Goal: Transaction & Acquisition: Purchase product/service

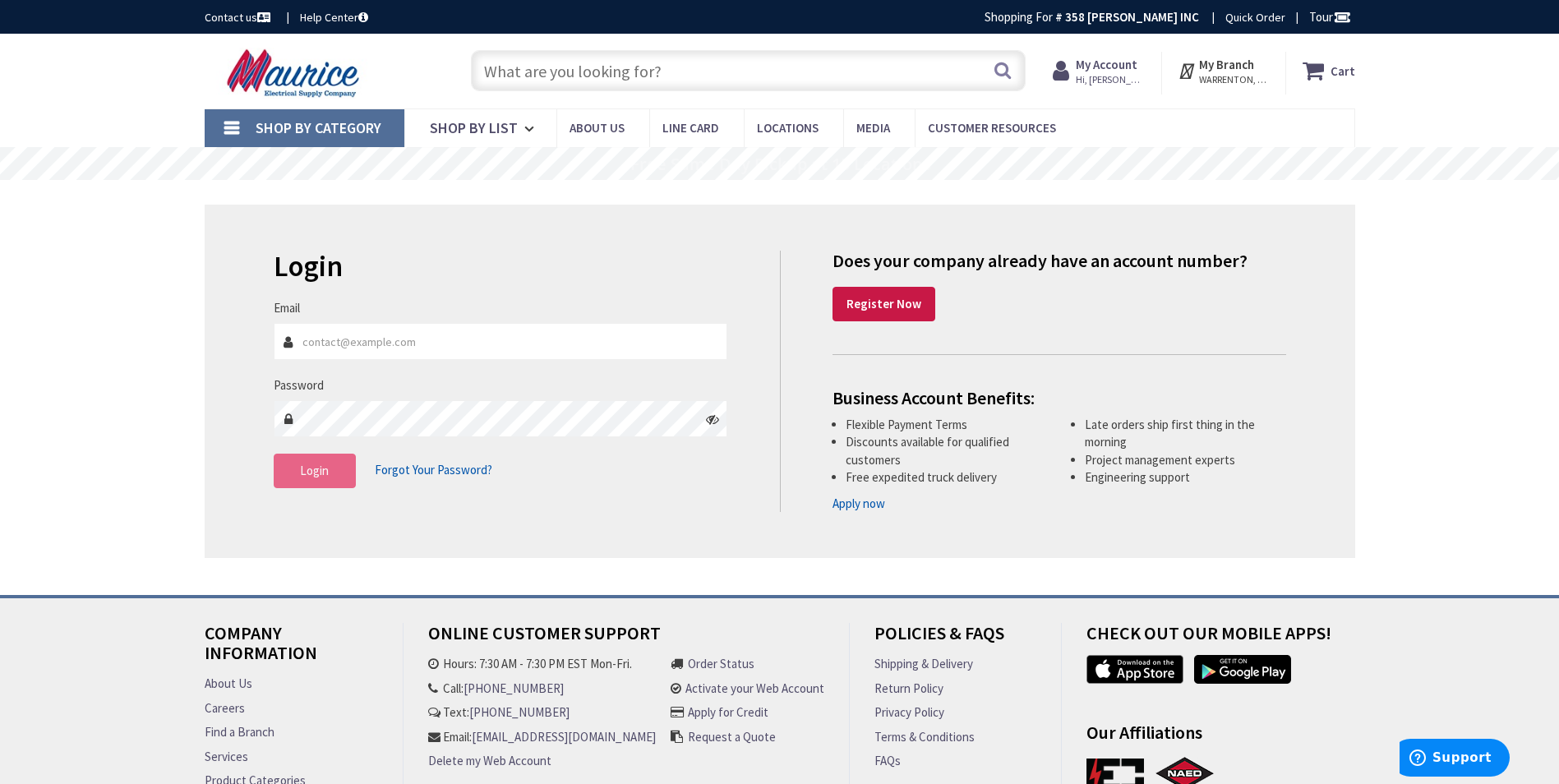
type input "gkosborne@appletoncampbell.com"
click at [301, 463] on span "Login" at bounding box center [314, 470] width 28 height 16
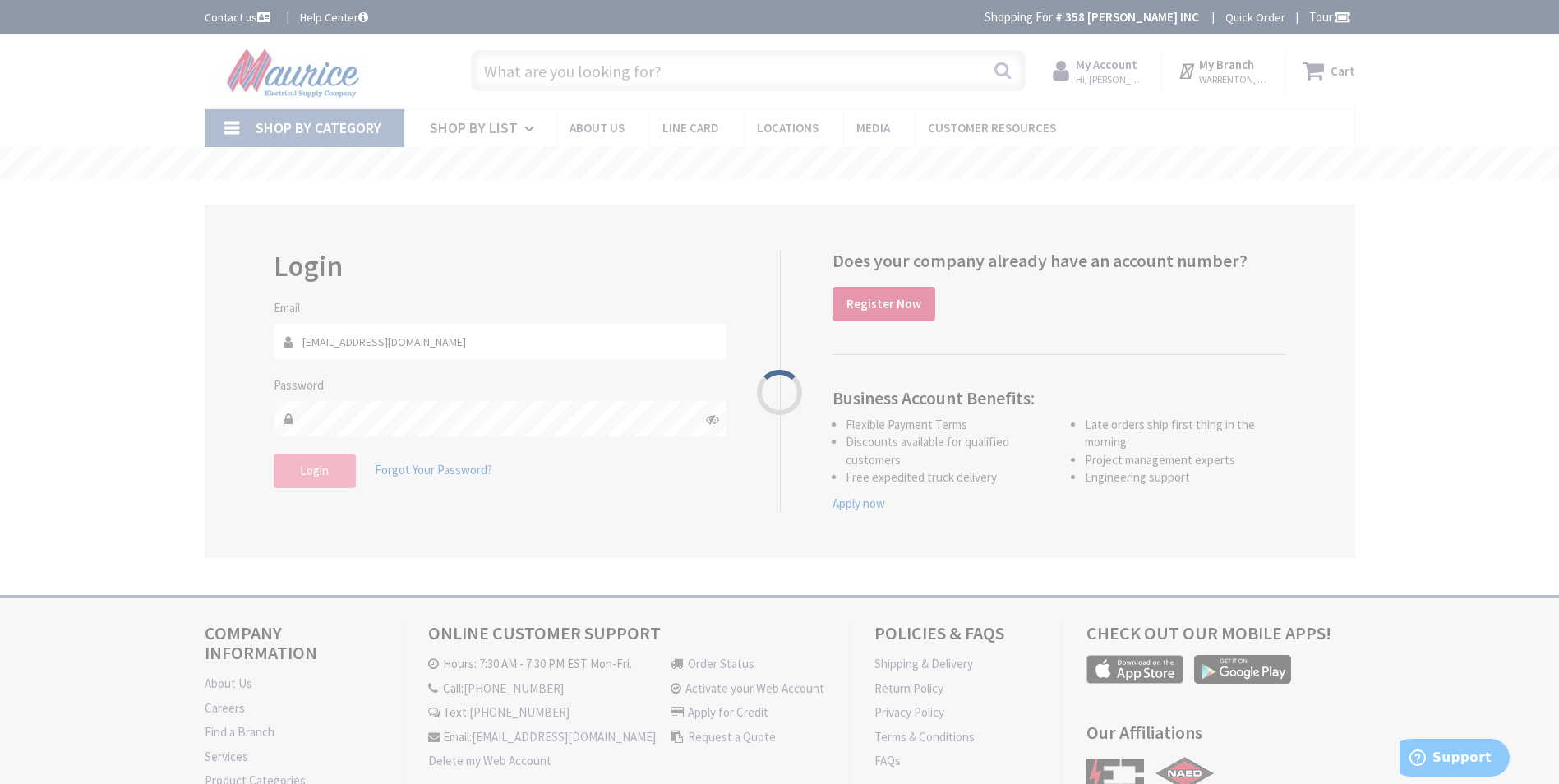
click at [301, 468] on div "Please wait..." at bounding box center [779, 392] width 1559 height 784
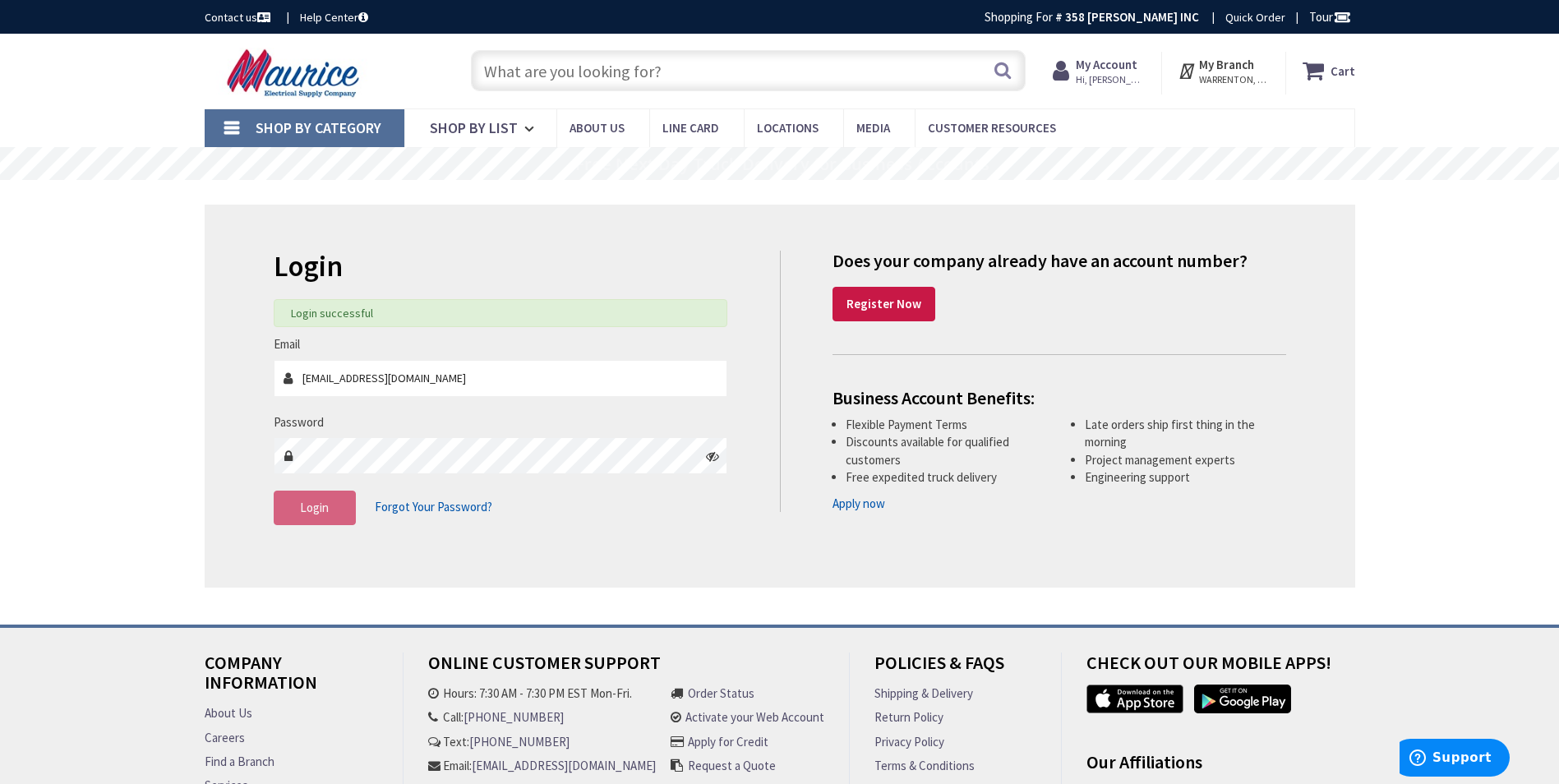
click at [898, 65] on input "text" at bounding box center [748, 70] width 554 height 41
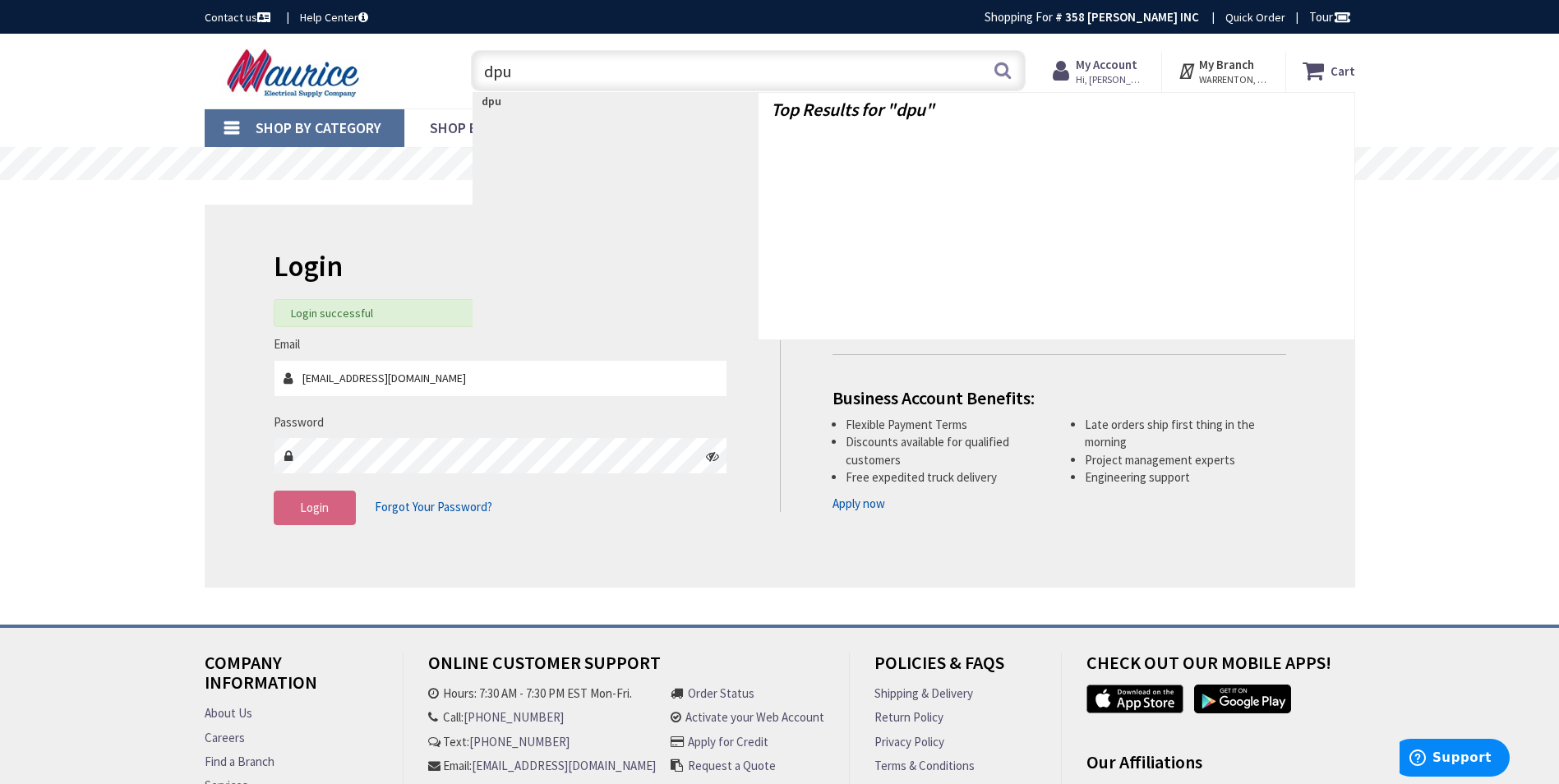
type input "dpu2"
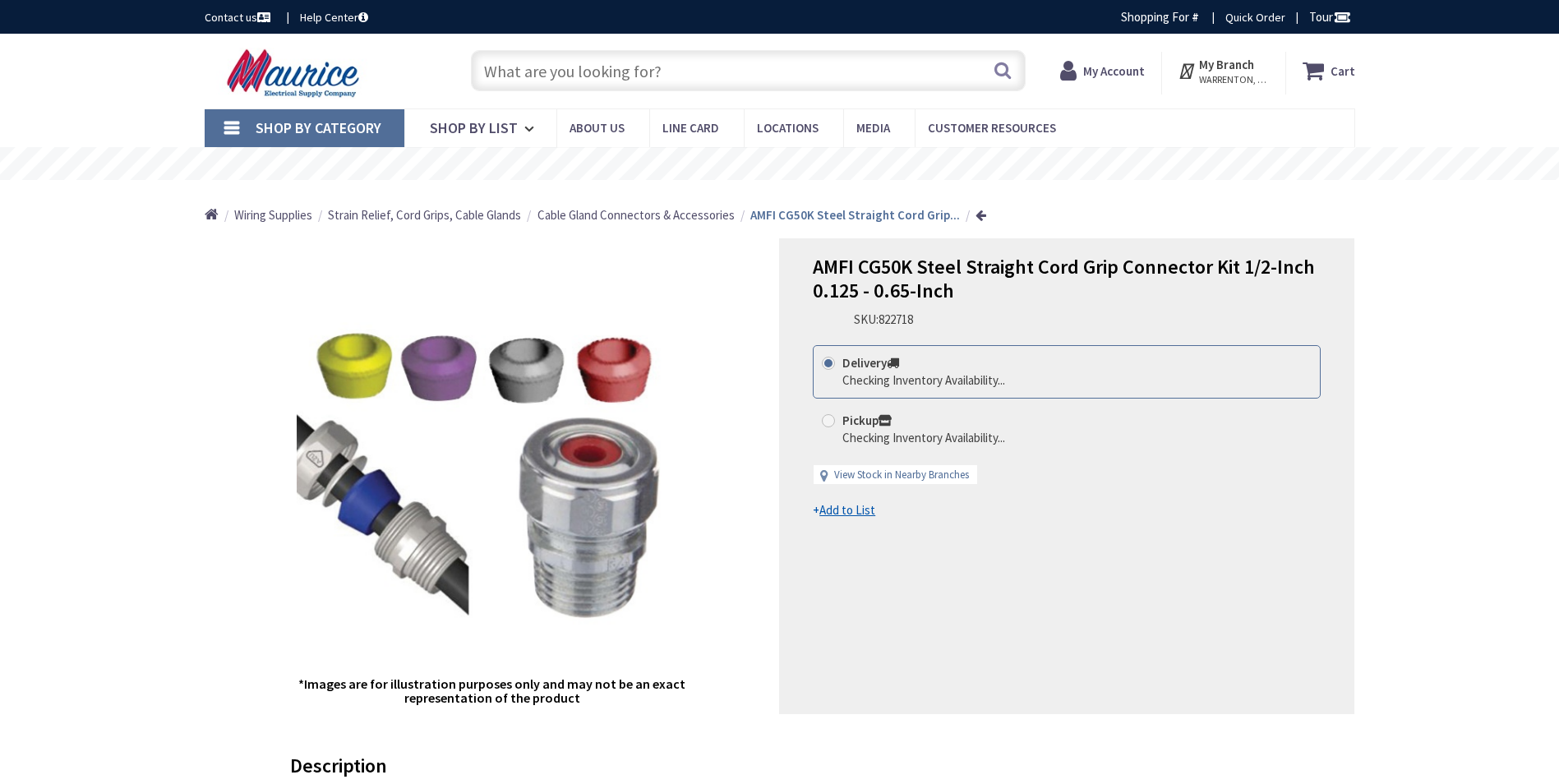
click at [898, 65] on input "text" at bounding box center [748, 70] width 554 height 41
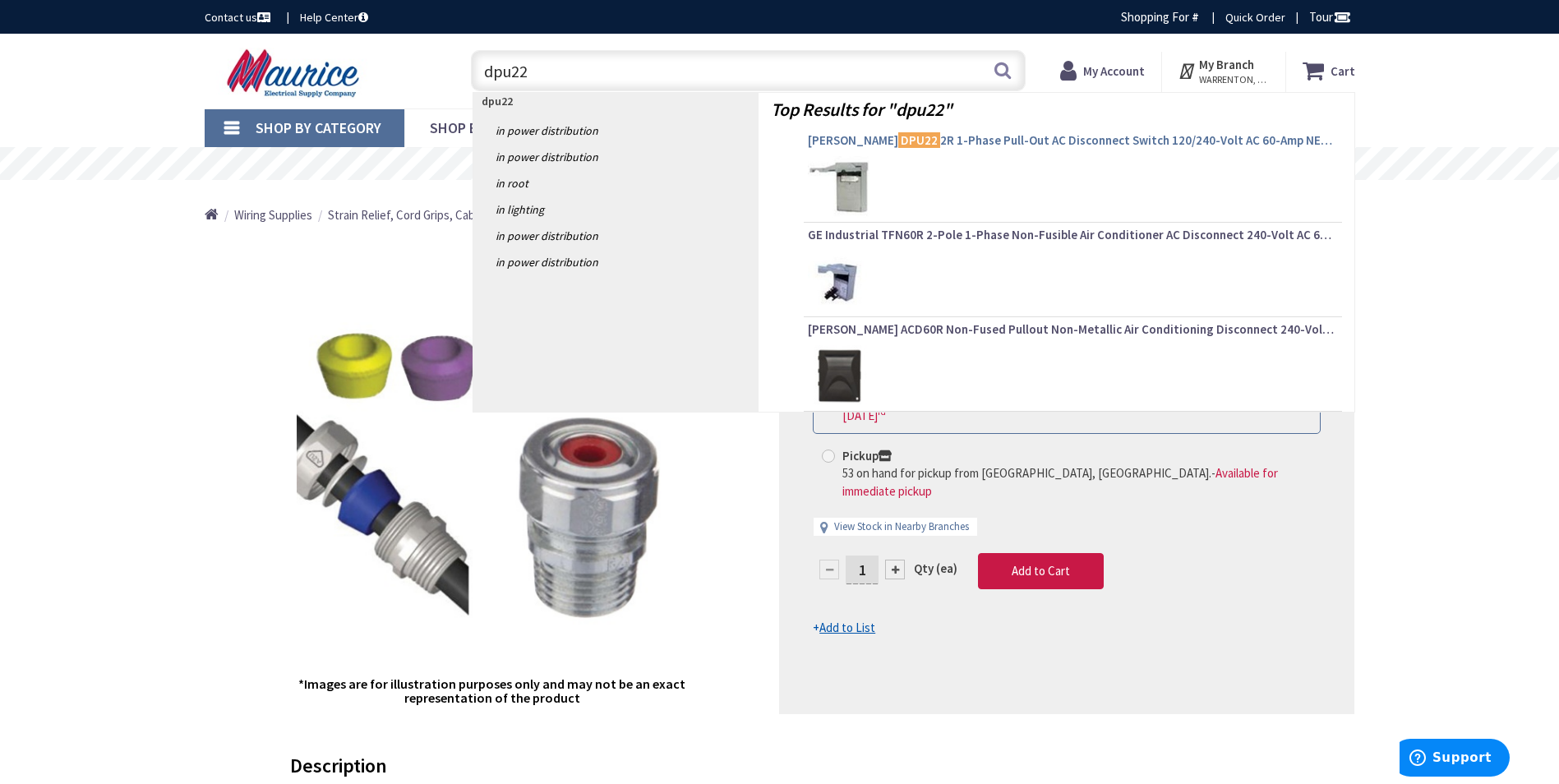
type input "dpu22"
click at [944, 139] on span "Eaton DPU22 2R 1-Phase Pull-Out AC Disconnect Switch 120/240-Volt AC 60-Amp NEM…" at bounding box center [1073, 140] width 530 height 17
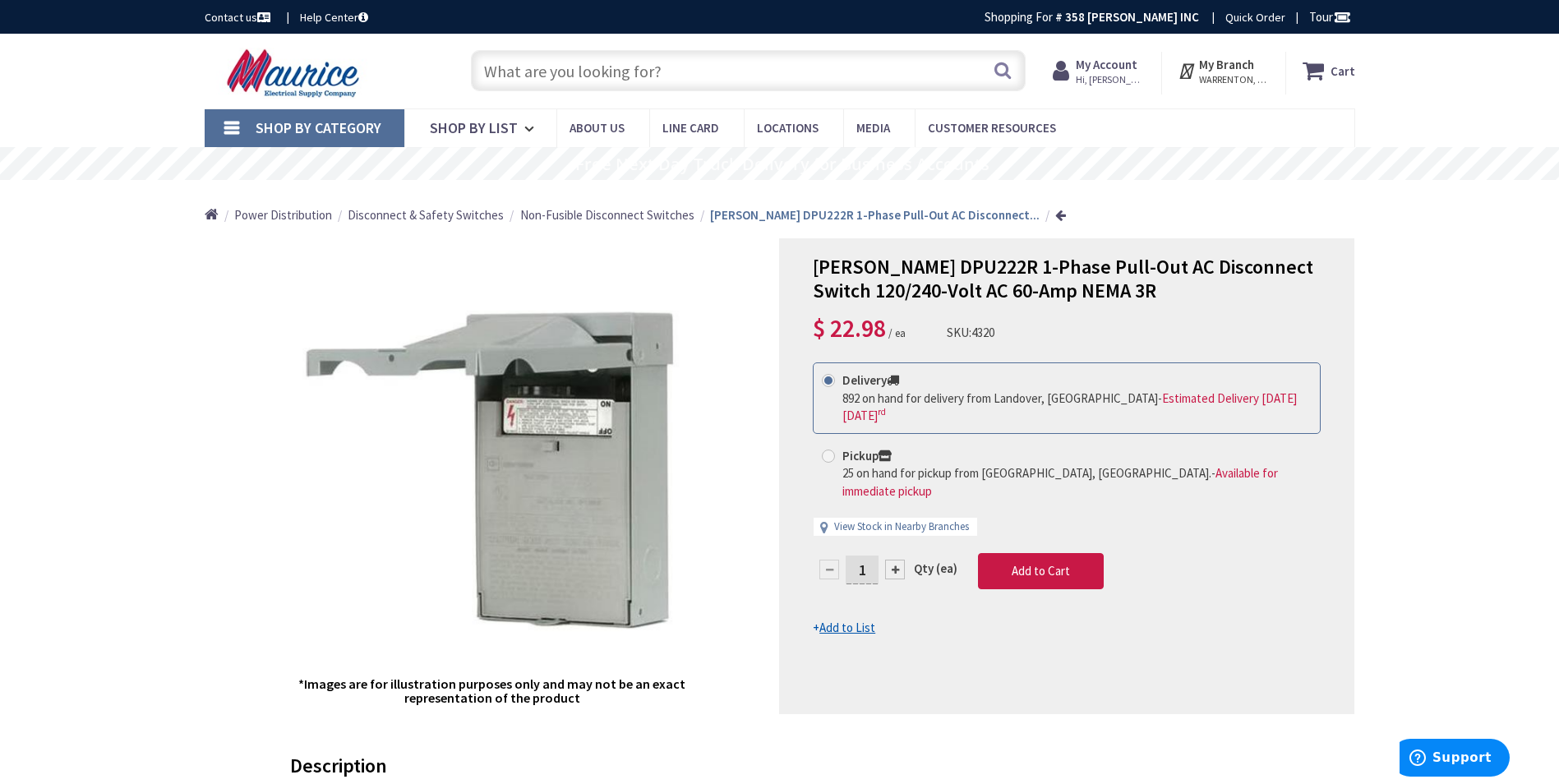
click at [878, 555] on input "1" at bounding box center [862, 569] width 33 height 28
type input "10"
click at [1023, 520] on form "This product is Discontinued Delivery 892 on hand for delivery from Landover, M…" at bounding box center [1067, 499] width 508 height 275
click at [1030, 563] on span "Add to Cart" at bounding box center [1041, 570] width 58 height 16
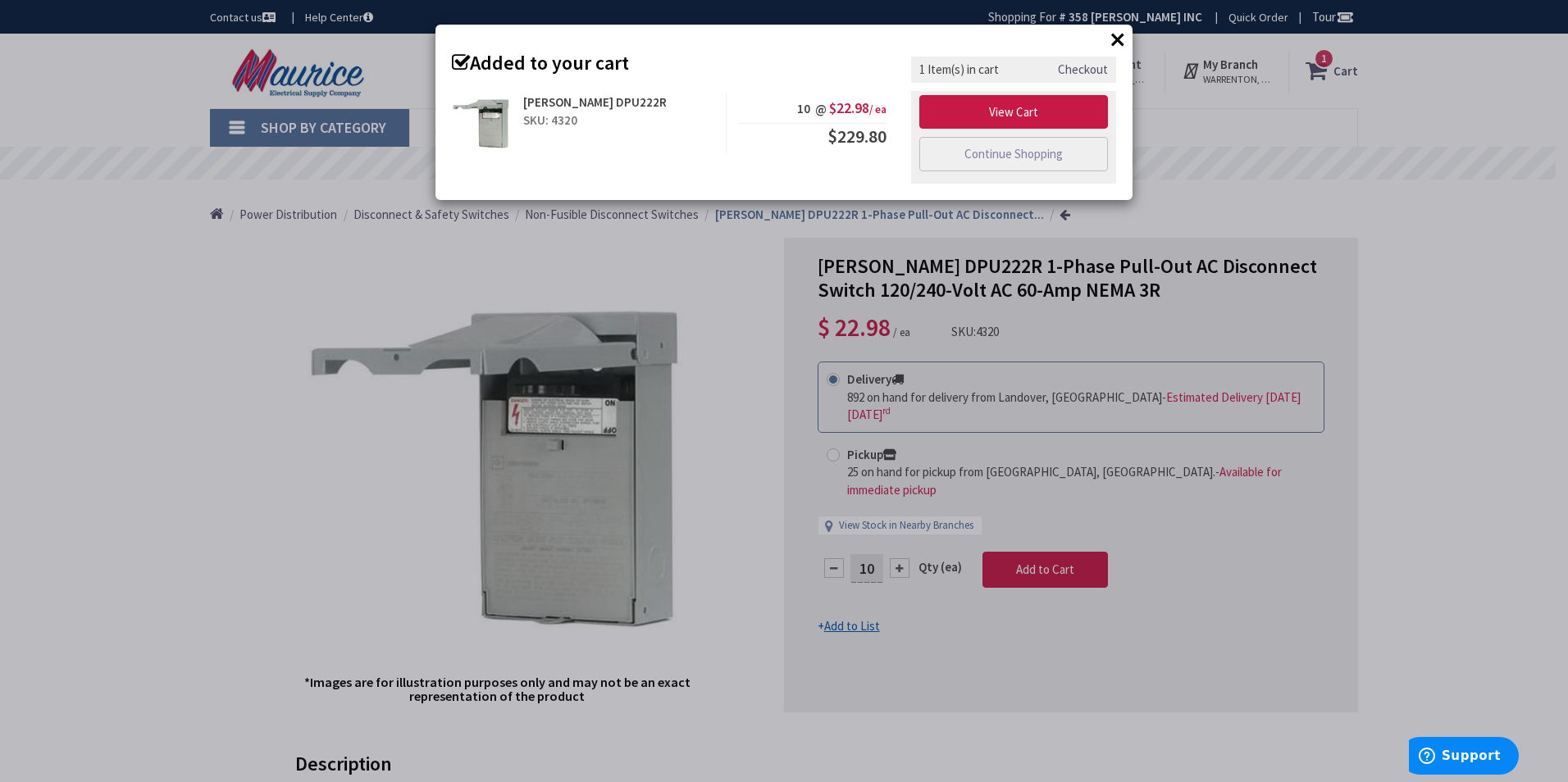
click at [1116, 44] on button "×" at bounding box center [1118, 39] width 25 height 25
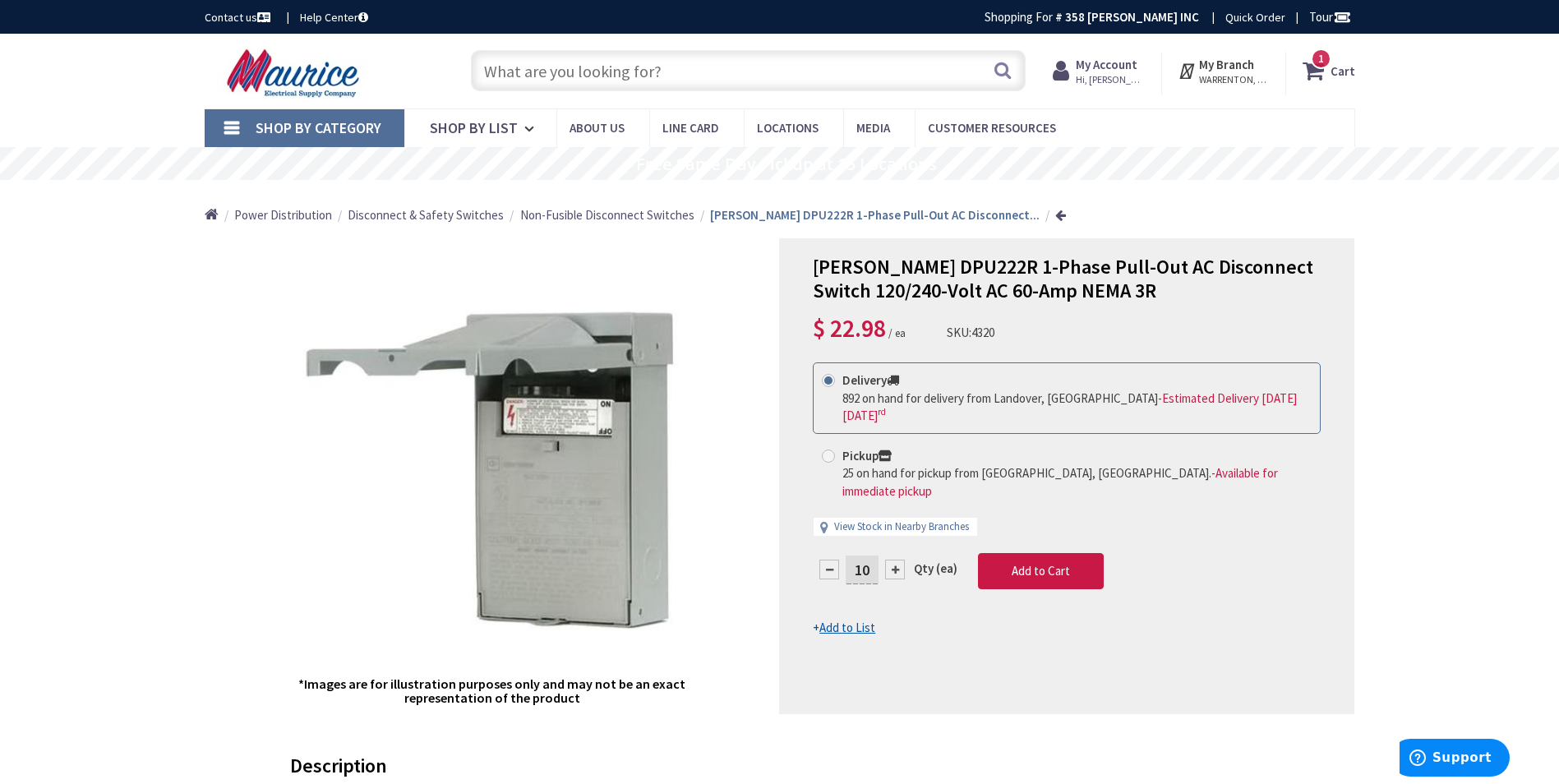
click at [1320, 60] on span "1" at bounding box center [1321, 58] width 6 height 14
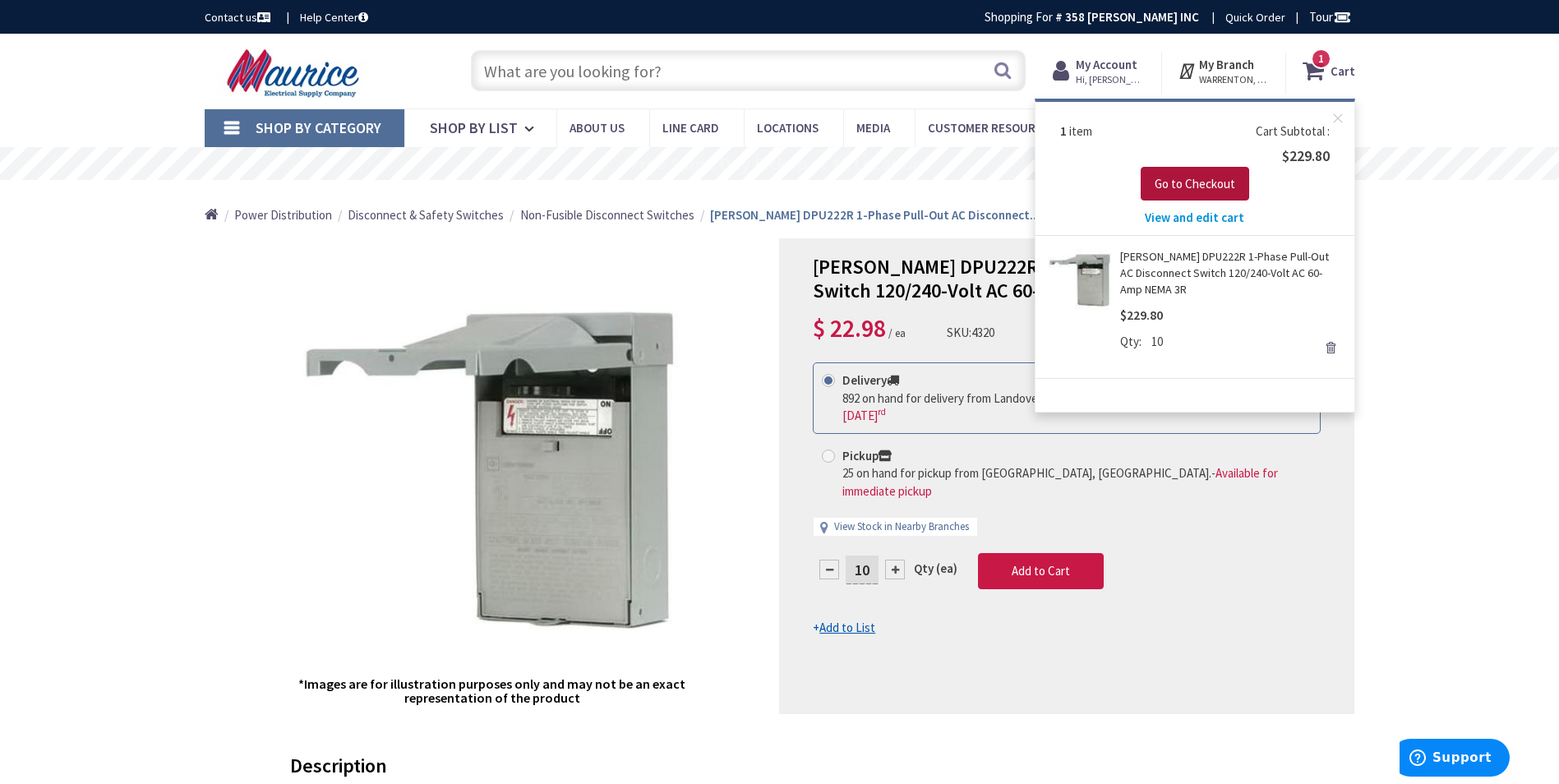
click at [1152, 183] on button "Go to Checkout" at bounding box center [1195, 184] width 109 height 34
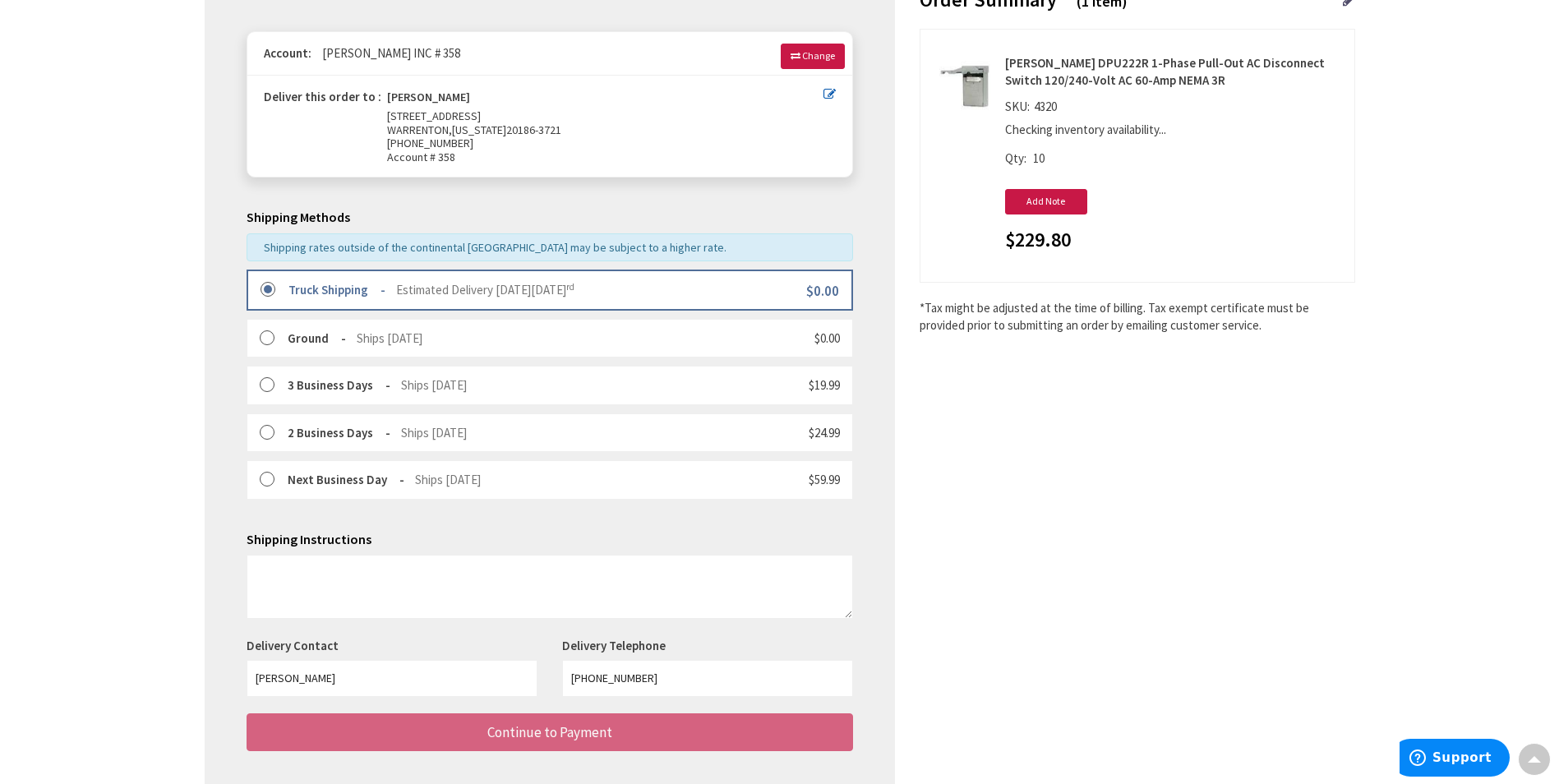
scroll to position [246, 0]
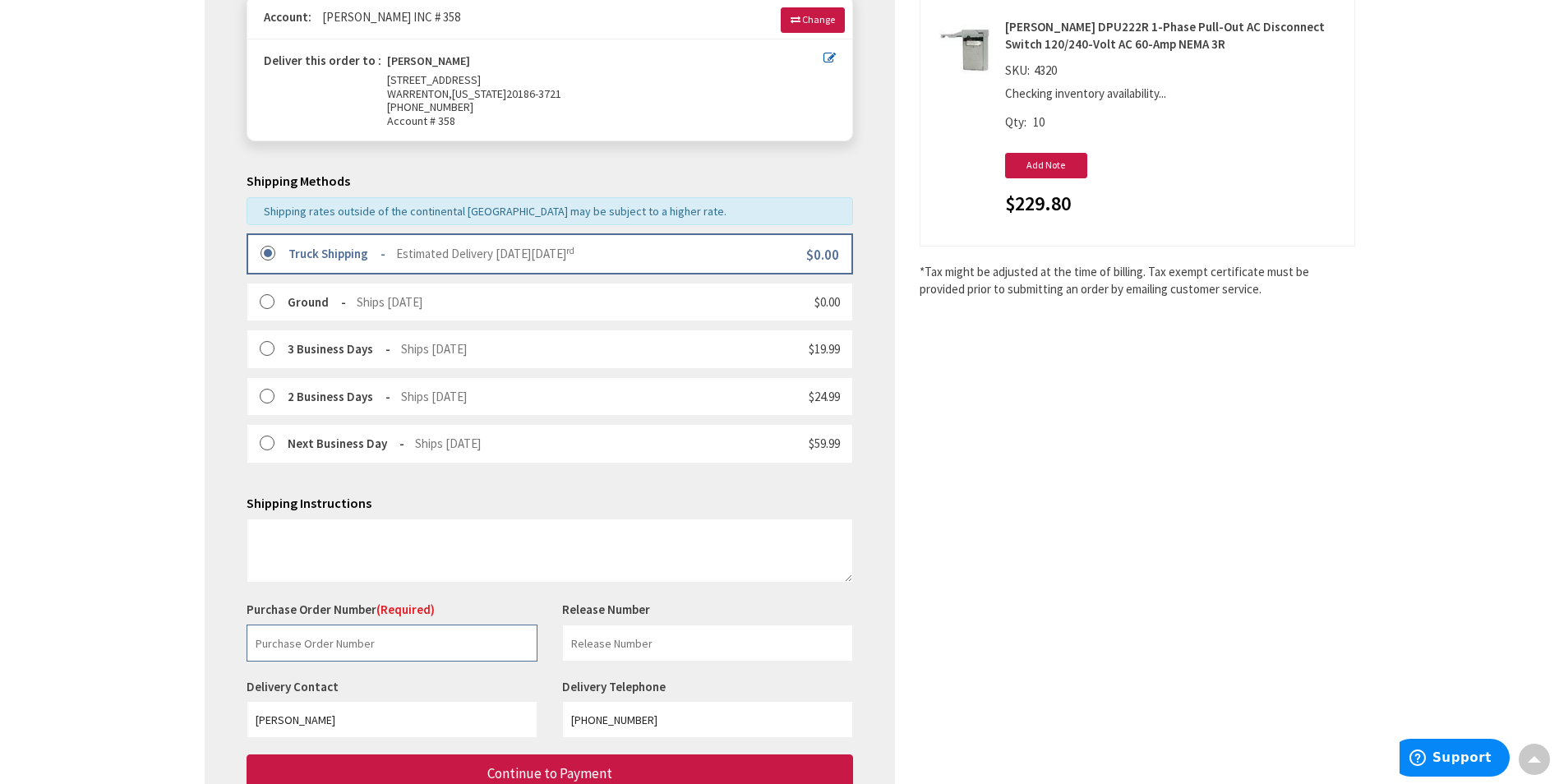
click at [352, 644] on input "text" at bounding box center [392, 643] width 291 height 37
paste input "382780901"
type input "382780901"
click at [605, 639] on input "text" at bounding box center [707, 643] width 291 height 37
type input "WAREHOUSE STOCK"
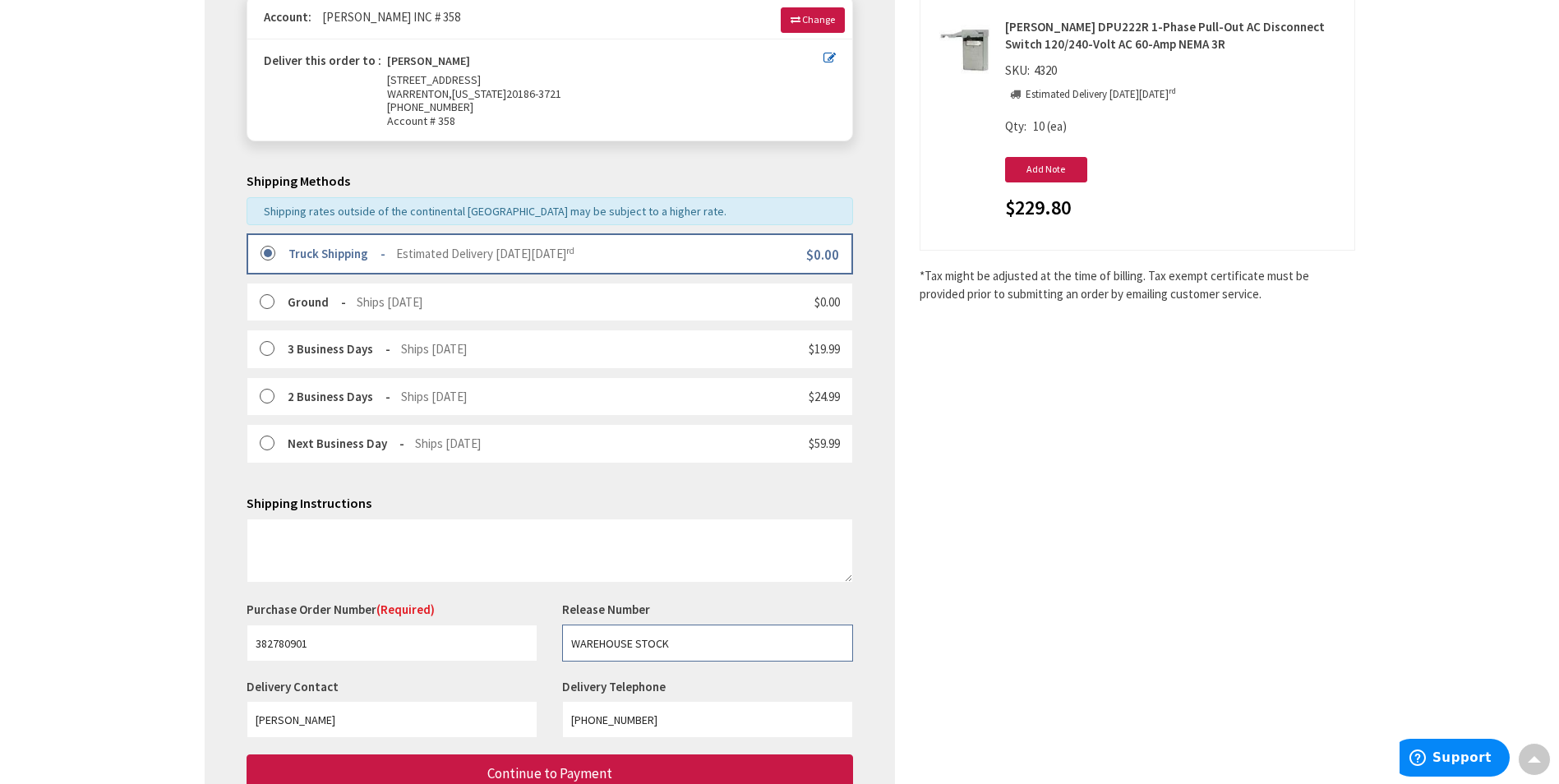
scroll to position [329, 0]
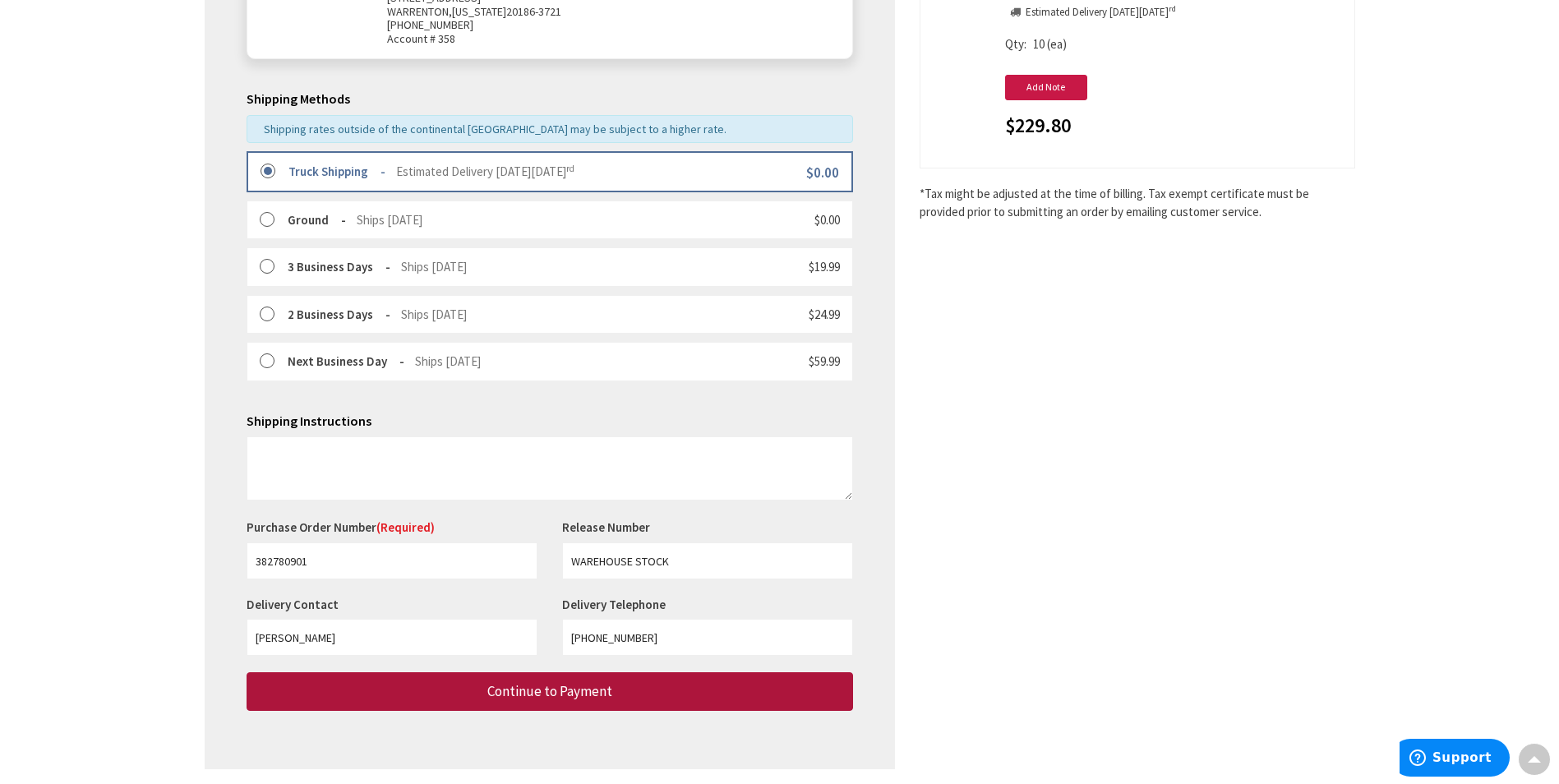
click at [725, 687] on button "Continue to Payment" at bounding box center [549, 691] width 606 height 38
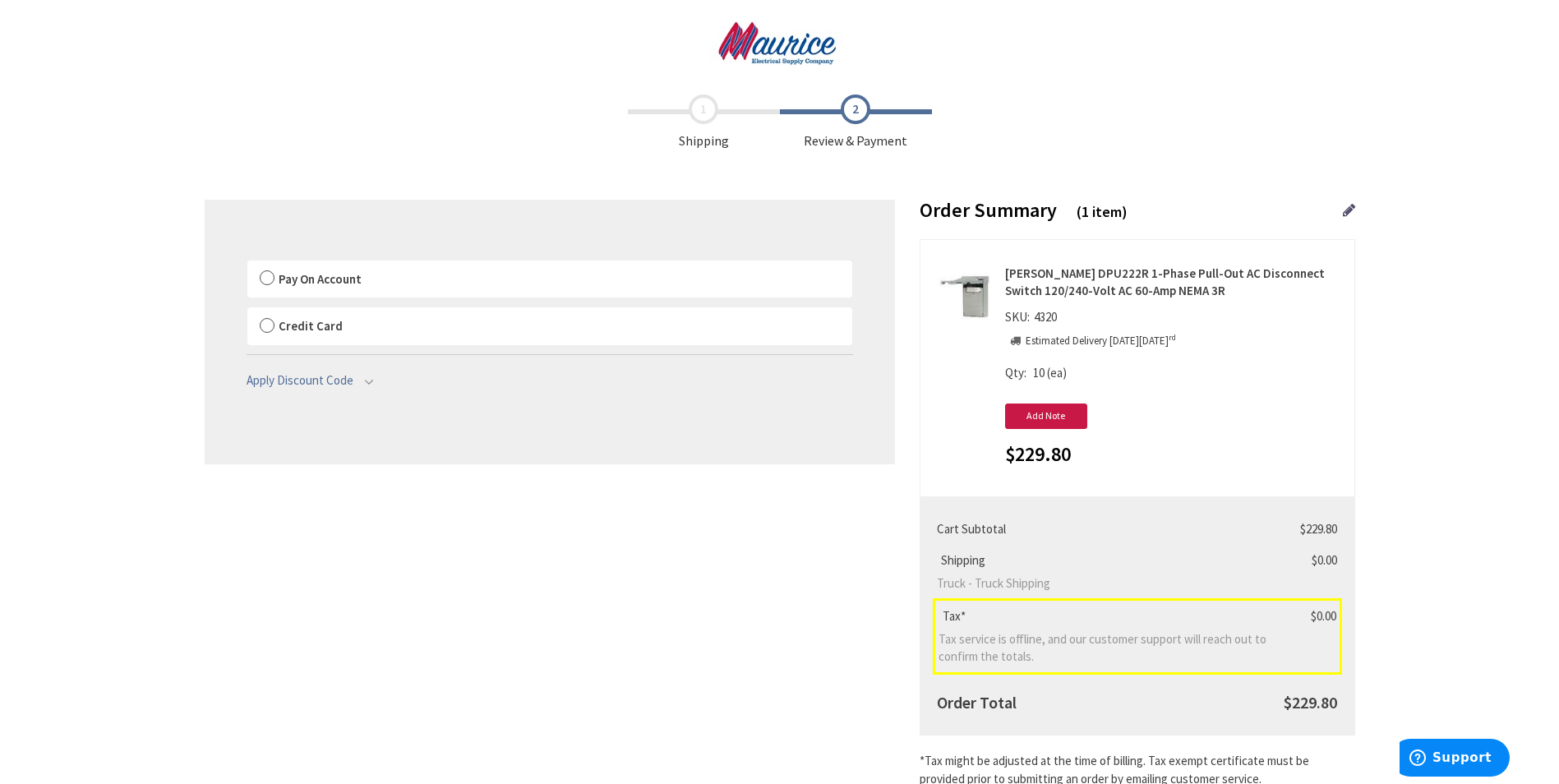
click at [272, 276] on label "Pay On Account" at bounding box center [549, 279] width 605 height 38
click at [255, 275] on label "Pay On Account" at bounding box center [549, 279] width 605 height 38
click at [247, 264] on input "Pay On Account" at bounding box center [247, 264] width 0 height 0
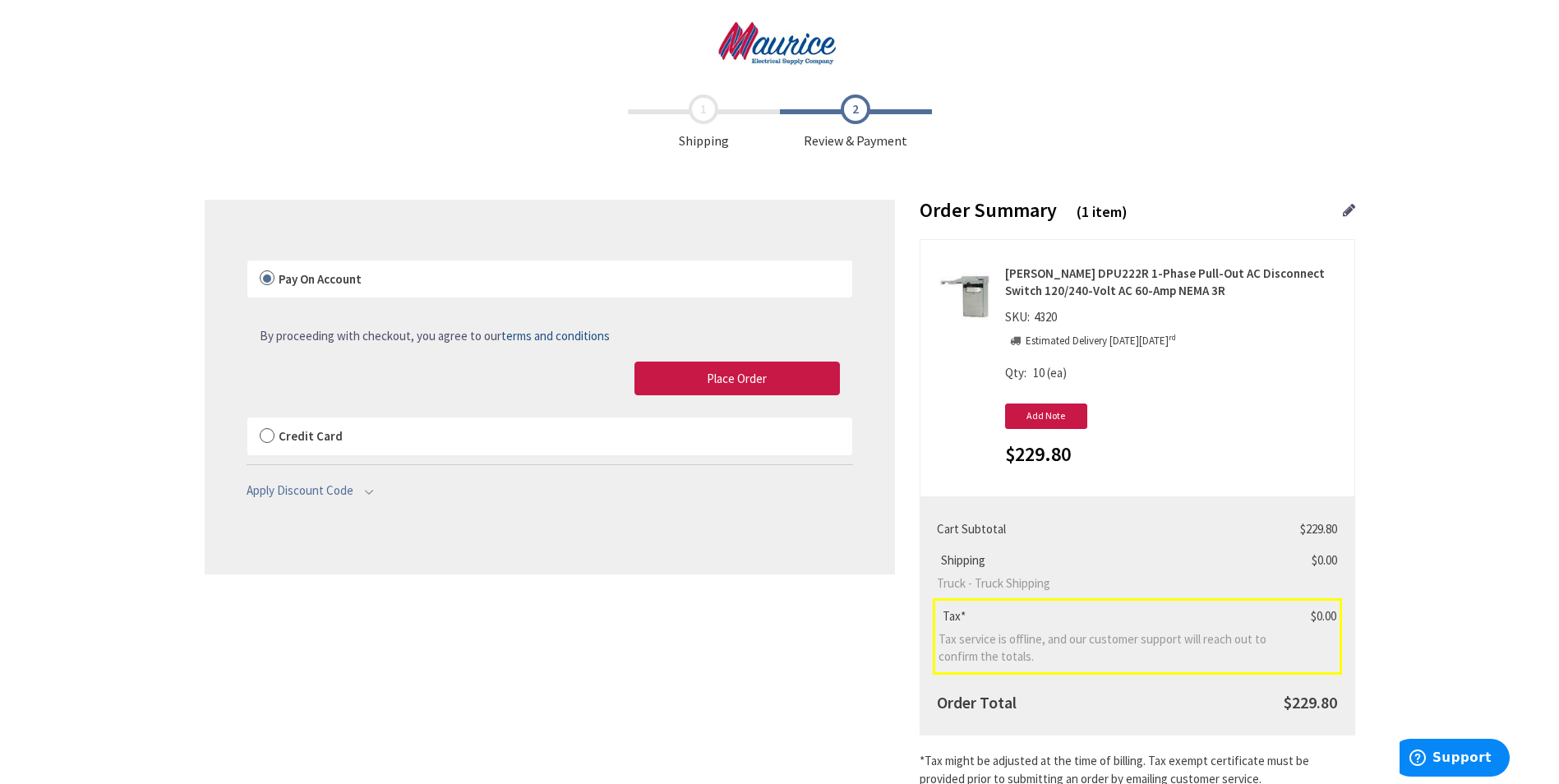
click at [276, 275] on label "Pay On Account" at bounding box center [549, 279] width 605 height 38
click at [247, 264] on input "Pay On Account" at bounding box center [247, 264] width 0 height 0
click at [801, 380] on button "Place Order" at bounding box center [737, 378] width 205 height 34
